Goal: Use online tool/utility: Utilize a website feature to perform a specific function

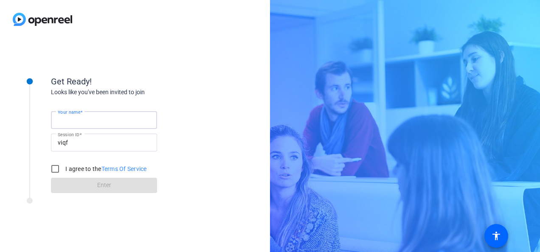
click at [131, 122] on input "Your name" at bounding box center [104, 120] width 92 height 10
type input "[PERSON_NAME]"
click at [169, 67] on div "Get Ready! Looks like you've been invited to join Your name [PERSON_NAME] Sessi…" at bounding box center [136, 126] width 170 height 133
click at [58, 167] on input "I agree to the Terms Of Service" at bounding box center [55, 168] width 17 height 17
checkbox input "true"
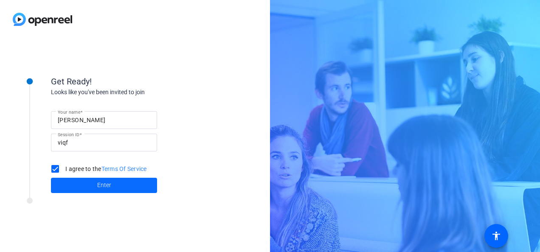
click at [95, 187] on span at bounding box center [104, 185] width 106 height 20
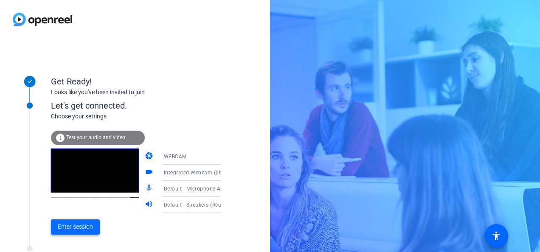
click at [92, 229] on span "Enter session" at bounding box center [75, 226] width 35 height 9
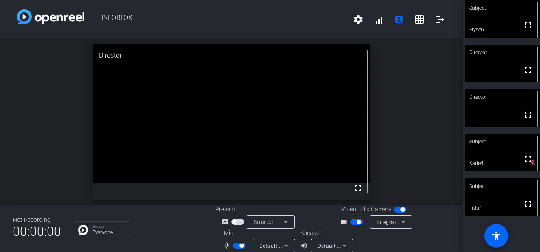
click at [239, 246] on span "button" at bounding box center [241, 245] width 4 height 4
click at [233, 246] on span "button" at bounding box center [235, 245] width 4 height 4
click at [234, 243] on span "button" at bounding box center [239, 246] width 13 height 6
click at [235, 246] on span "button" at bounding box center [235, 245] width 4 height 4
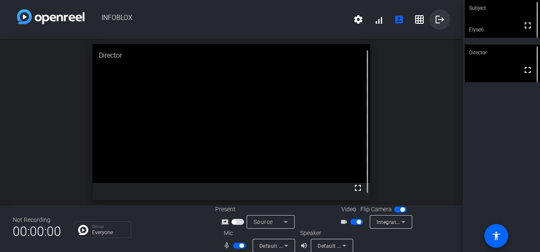
click at [436, 20] on mat-icon "logout" at bounding box center [439, 19] width 10 height 10
